Goal: Obtain resource: Download file/media

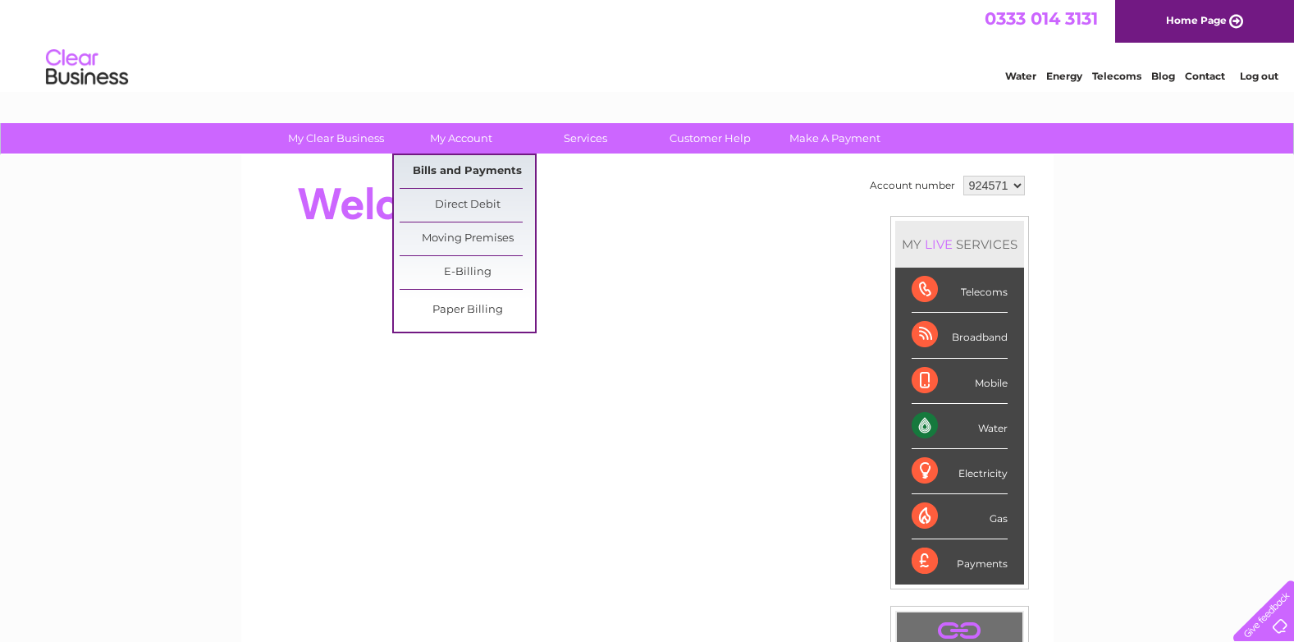
click at [456, 171] on link "Bills and Payments" at bounding box center [467, 171] width 135 height 33
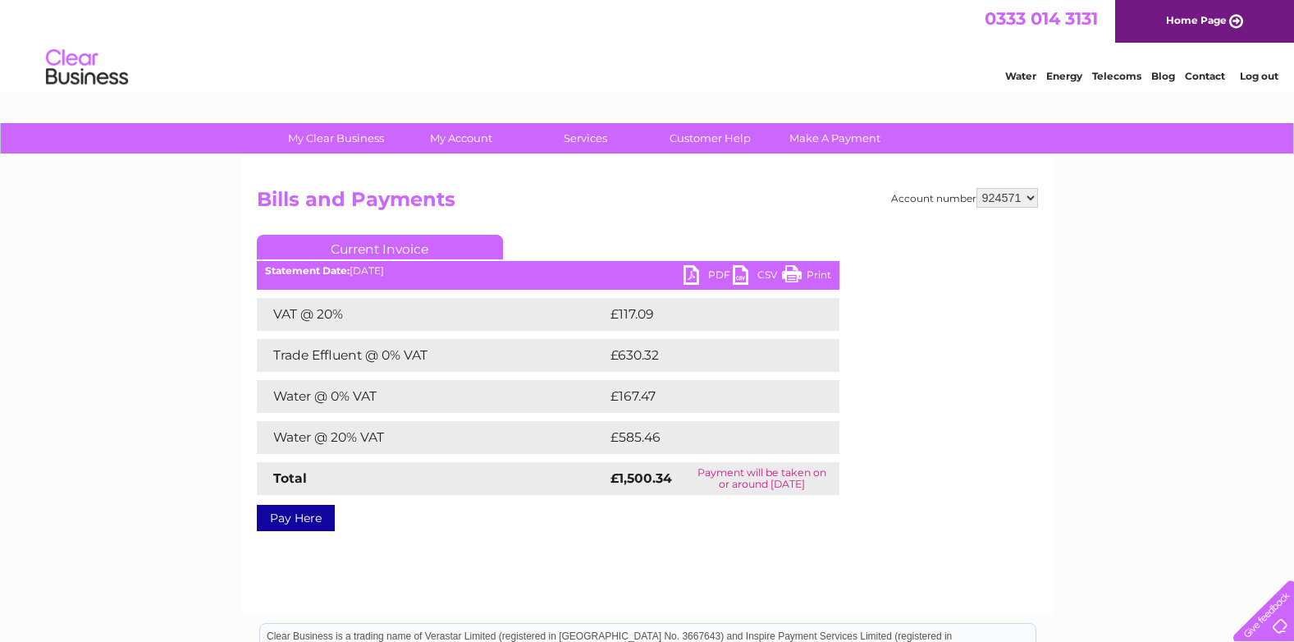
click at [702, 272] on link "PDF" at bounding box center [708, 277] width 49 height 24
click at [1032, 195] on select "924571 924572" at bounding box center [1008, 198] width 62 height 20
select select "924572"
click at [977, 188] on select "924571 924572" at bounding box center [1008, 198] width 62 height 20
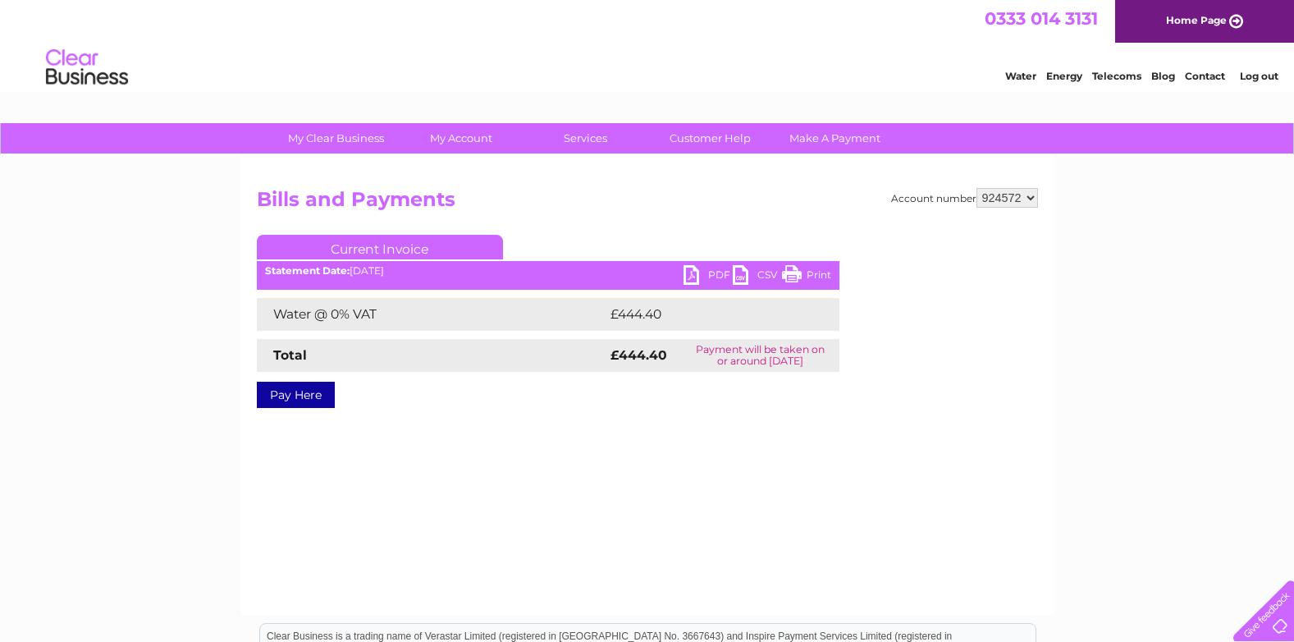
click at [703, 272] on link "PDF" at bounding box center [708, 277] width 49 height 24
